Goal: Task Accomplishment & Management: Use online tool/utility

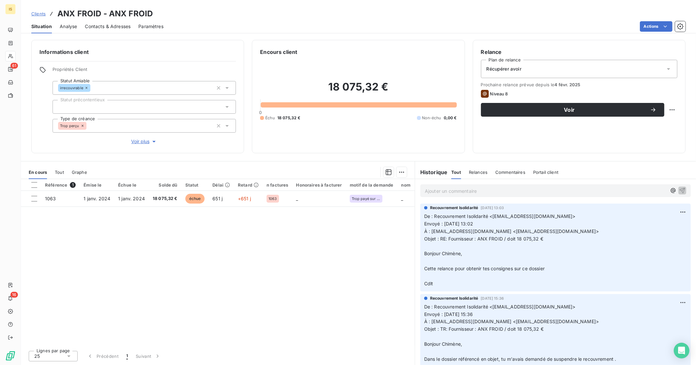
click at [35, 12] on span "Clients" at bounding box center [38, 13] width 14 height 5
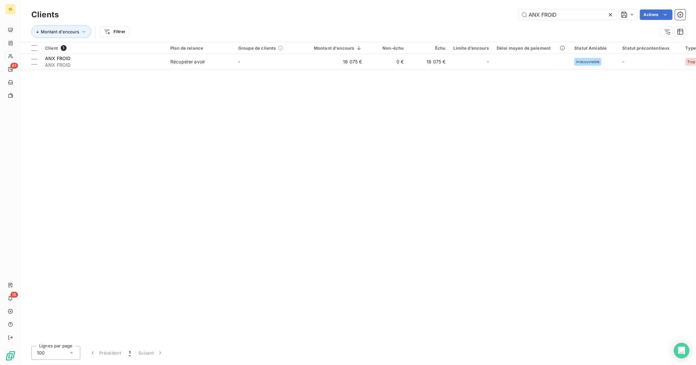
drag, startPoint x: 609, startPoint y: 12, endPoint x: 602, endPoint y: 14, distance: 7.4
click at [609, 12] on icon at bounding box center [610, 14] width 7 height 7
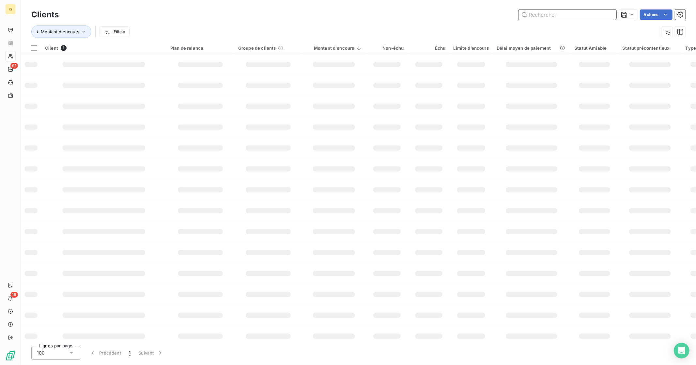
click at [586, 16] on input "text" at bounding box center [568, 14] width 98 height 10
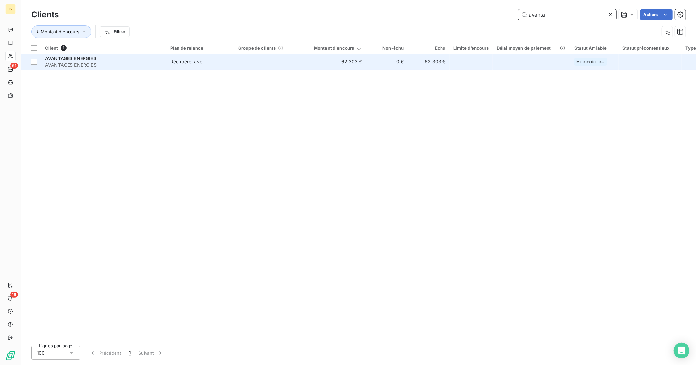
type input "avanta"
click at [188, 57] on td "Récupérer avoir" at bounding box center [200, 62] width 68 height 16
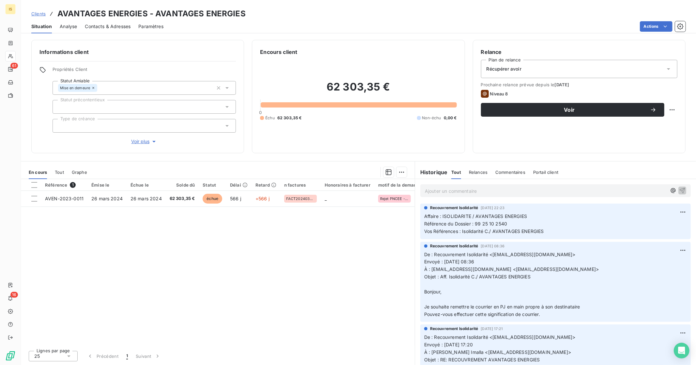
click at [468, 189] on p "Ajouter un commentaire ﻿" at bounding box center [546, 191] width 242 height 8
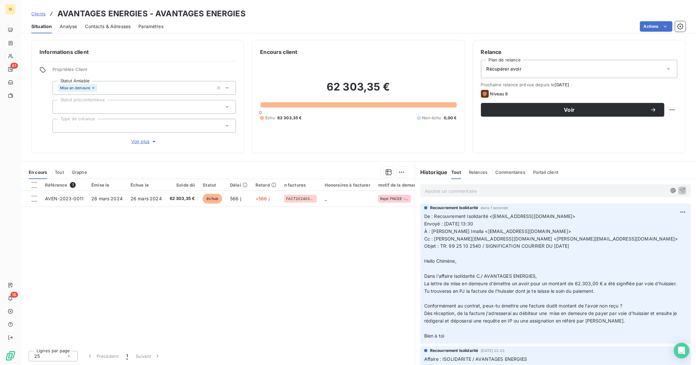
click at [42, 12] on span "Clients" at bounding box center [38, 13] width 14 height 5
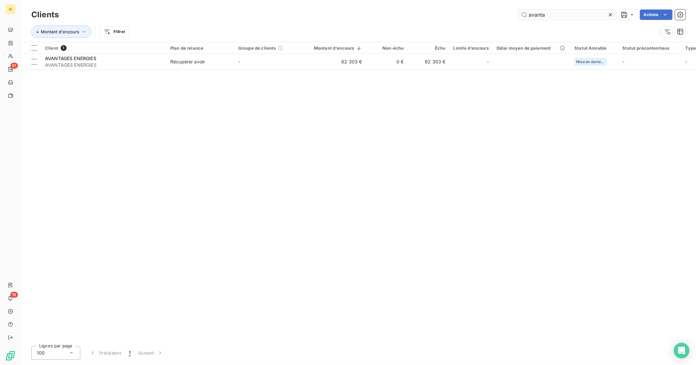
click at [574, 16] on input "avanta" at bounding box center [568, 14] width 98 height 10
click at [573, 16] on input "avanta" at bounding box center [568, 14] width 98 height 10
click at [572, 15] on input "avanta" at bounding box center [568, 14] width 98 height 10
type input "renaissa"
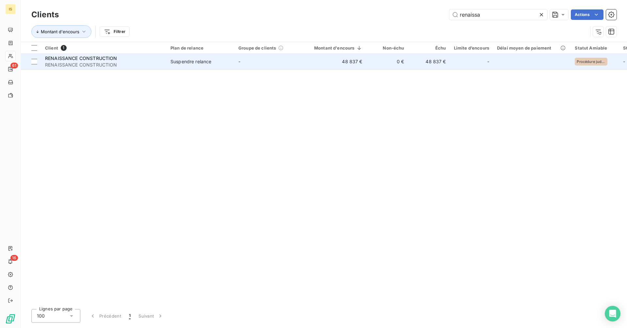
click at [203, 61] on div "Suspendre relance" at bounding box center [190, 61] width 41 height 7
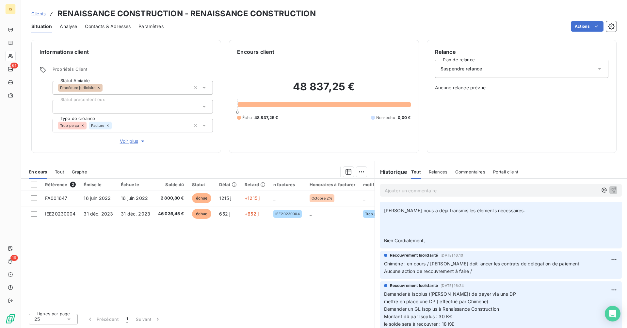
scroll to position [2356, 0]
click at [397, 192] on p "Ajouter un commentaire ﻿" at bounding box center [490, 191] width 213 height 8
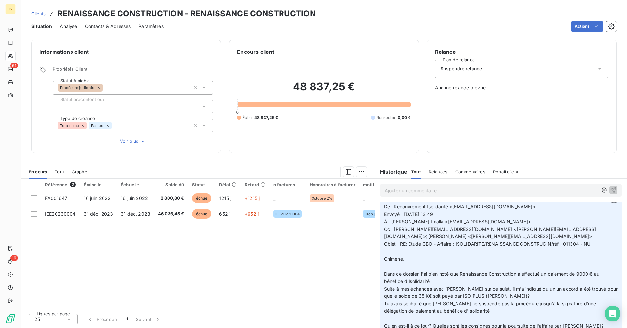
scroll to position [0, 0]
